Goal: Information Seeking & Learning: Learn about a topic

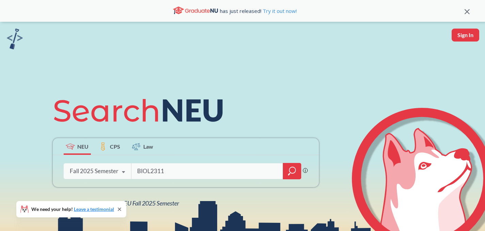
type input "BIOL2311"
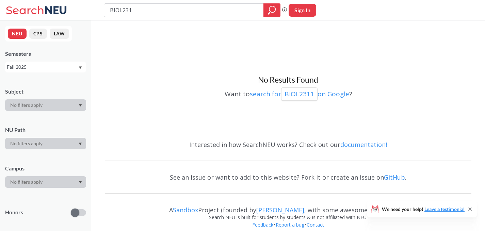
type input "BIOL2313"
type input "BIOL"
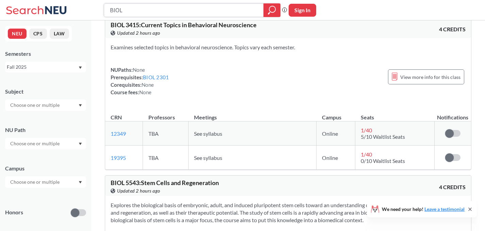
scroll to position [6023, 0]
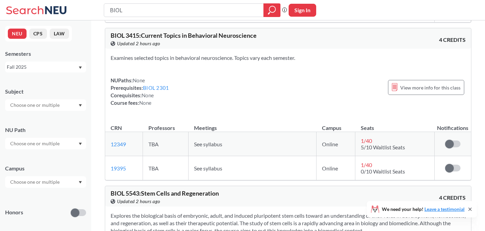
click at [39, 64] on div "Fall 2025" at bounding box center [42, 66] width 71 height 7
click at [38, 90] on div "Spring 2025" at bounding box center [47, 88] width 77 height 7
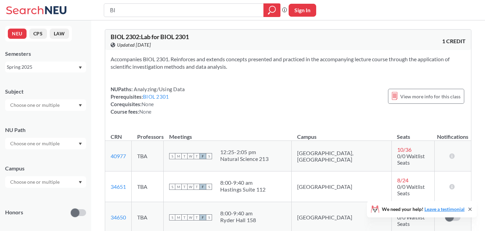
type input "B"
type input "CHEM2311"
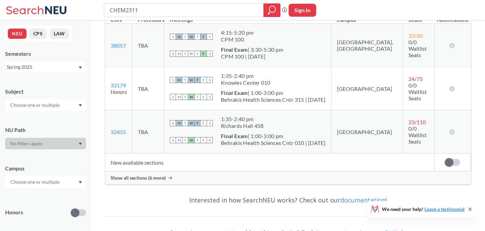
scroll to position [136, 0]
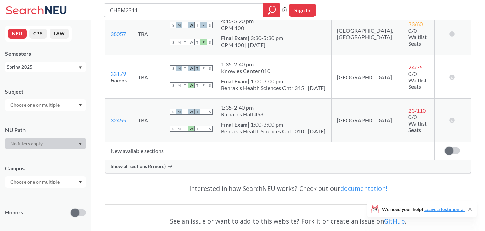
click at [159, 167] on span "Show all sections (6 more)" at bounding box center [138, 166] width 55 height 6
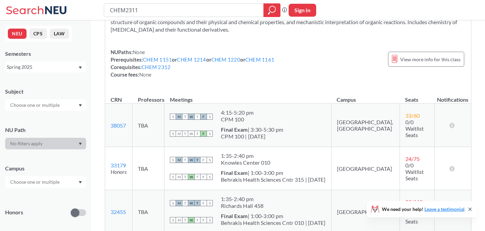
scroll to position [34, 0]
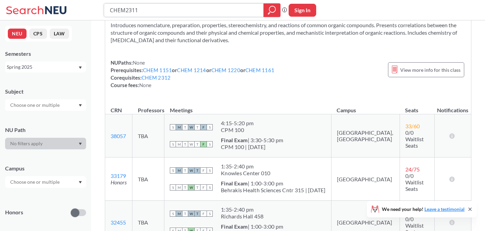
click at [158, 10] on input "CHEM2311" at bounding box center [183, 10] width 149 height 12
type input "CHEM2312"
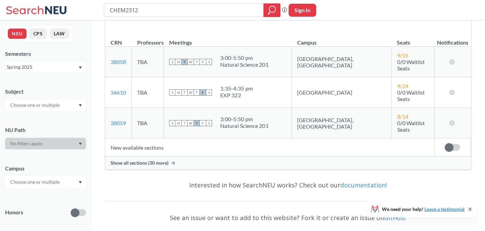
scroll to position [102, 0]
click at [146, 160] on span "Show all sections (30 more)" at bounding box center [140, 163] width 58 height 6
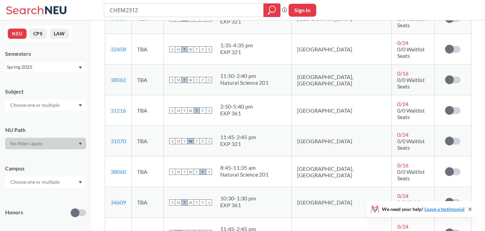
scroll to position [885, 0]
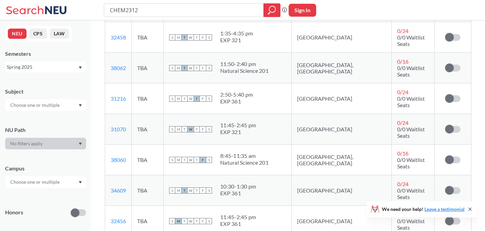
scroll to position [923, 0]
